Goal: Navigation & Orientation: Find specific page/section

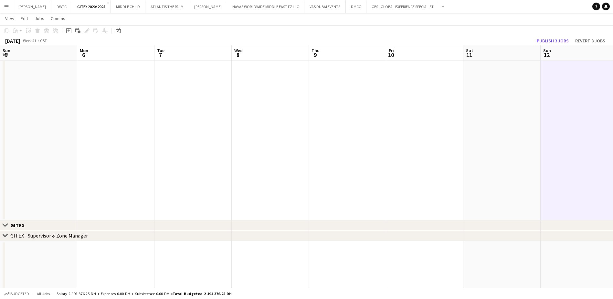
scroll to position [27, 0]
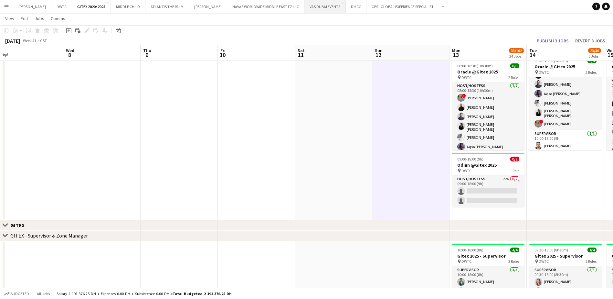
click at [316, 9] on button "VAS DUBAI EVENTS Close" at bounding box center [324, 6] width 41 height 13
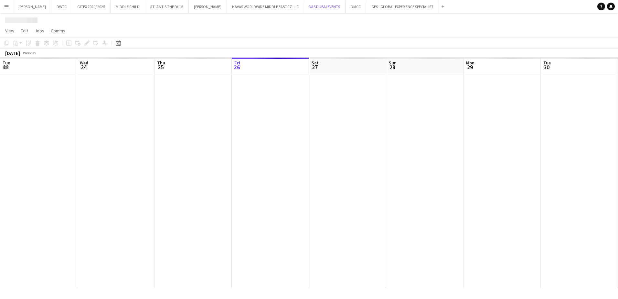
scroll to position [0, 154]
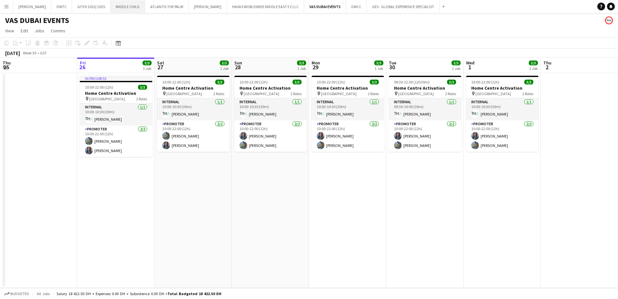
click at [111, 8] on button "MIDDLE CHILD Close" at bounding box center [128, 6] width 35 height 13
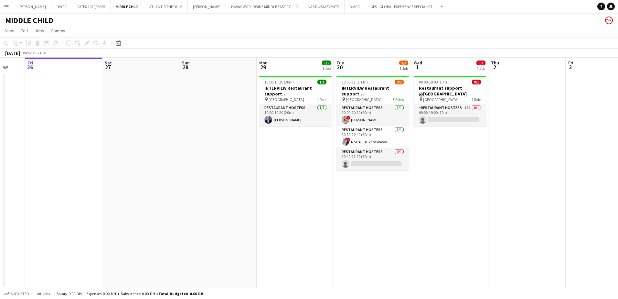
scroll to position [0, 235]
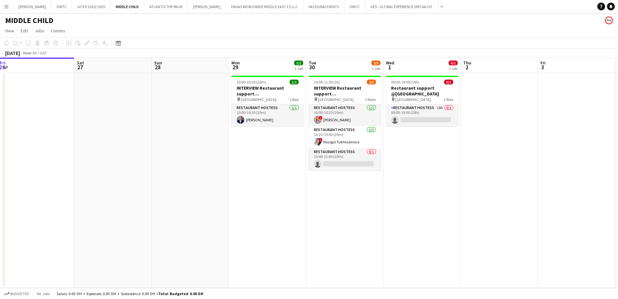
drag, startPoint x: 340, startPoint y: 170, endPoint x: 259, endPoint y: 171, distance: 80.1
click at [259, 171] on app-calendar-viewport "Tue 23 Wed 24 Thu 25 Fri 26 Sat 27 Sun 28 Mon 29 1/1 1 Job Tue 30 2/3 1 Job Wed…" at bounding box center [309, 173] width 618 height 230
click at [7, 5] on app-icon "Menu" at bounding box center [6, 6] width 5 height 5
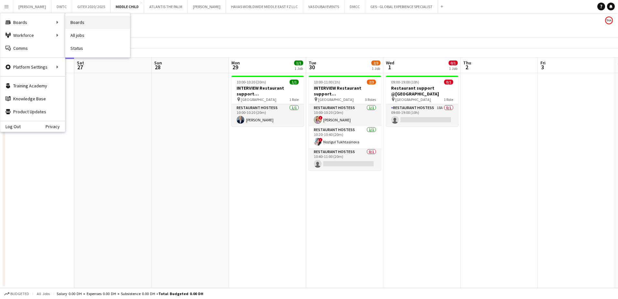
click at [77, 22] on link "Boards" at bounding box center [97, 22] width 65 height 13
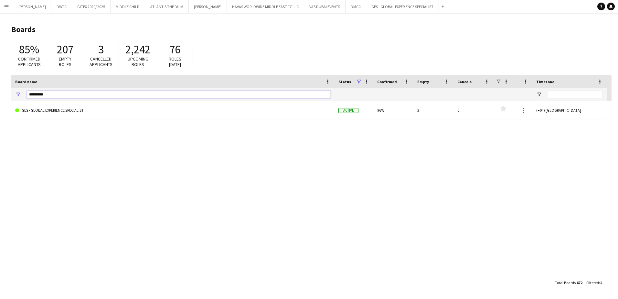
drag, startPoint x: 48, startPoint y: 94, endPoint x: 9, endPoint y: 96, distance: 39.8
click at [9, 96] on main "Boards 85% Confirmed applicants 207 Empty roles 3 Cancelled applicants 2,242 Up…" at bounding box center [309, 155] width 618 height 285
type input "******"
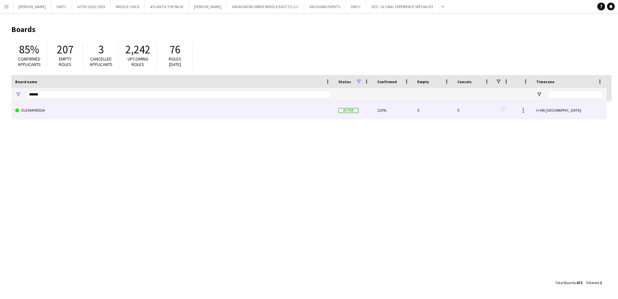
click at [42, 114] on link "ELEVAR MEDIA" at bounding box center [172, 110] width 315 height 18
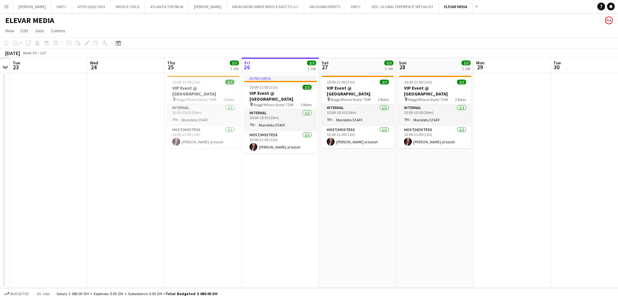
scroll to position [0, 204]
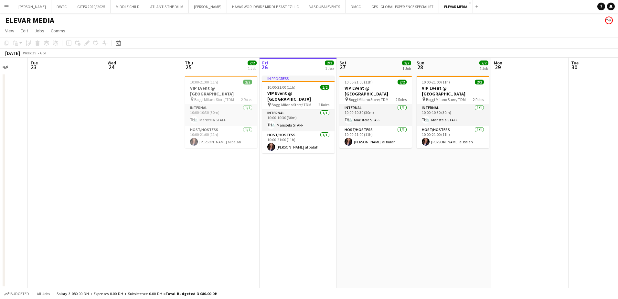
drag, startPoint x: 127, startPoint y: 190, endPoint x: 309, endPoint y: 205, distance: 182.8
click at [309, 205] on app-calendar-viewport "Sat 20 Sun 21 Mon 22 Tue 23 Wed 24 Thu 25 2/2 1 Job Fri 26 2/2 1 Job Sat 27 2/2…" at bounding box center [309, 173] width 618 height 230
click at [403, 32] on app-page-menu "View Day view expanded Day view collapsed Month view Date picker Jump to [DATE]…" at bounding box center [309, 31] width 618 height 12
